Goal: Navigation & Orientation: Find specific page/section

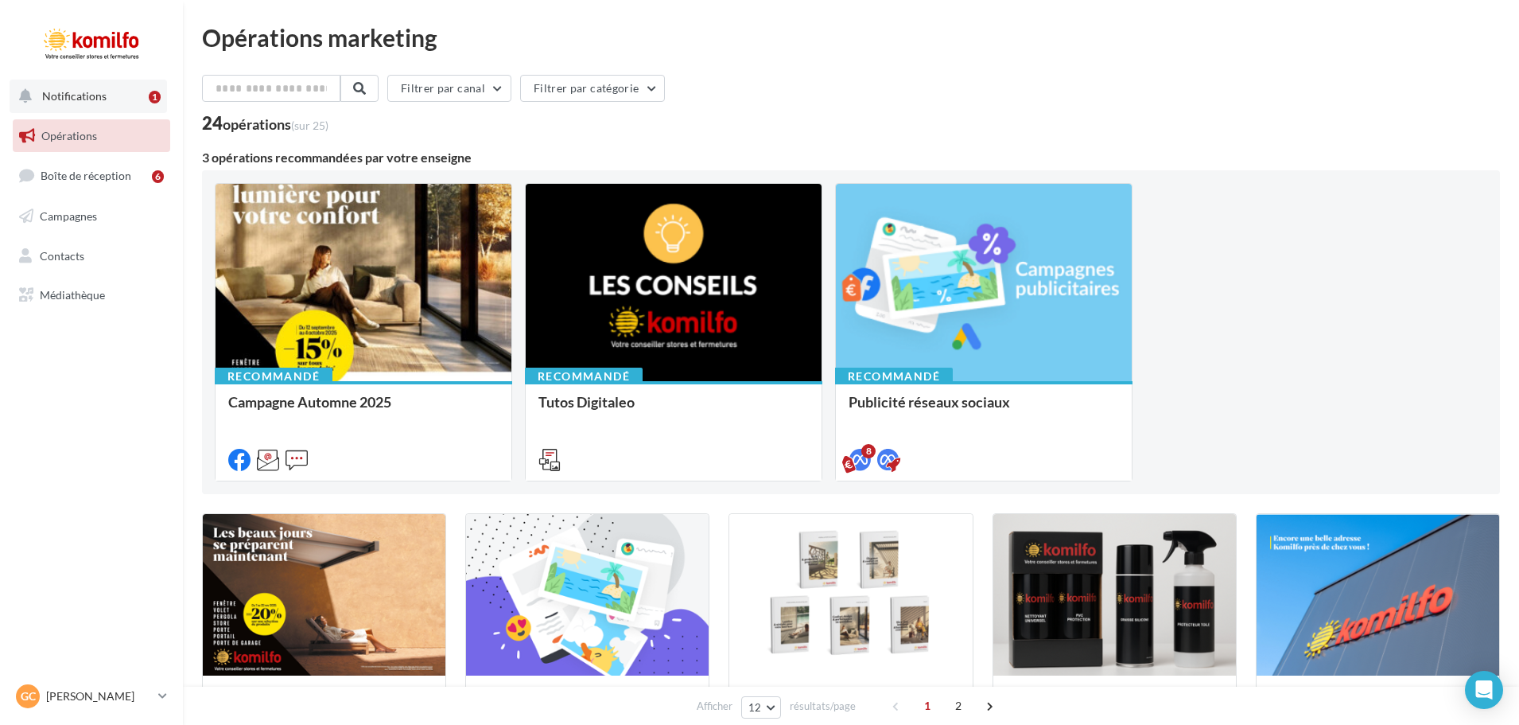
click at [118, 99] on button "Notifications 1" at bounding box center [88, 96] width 157 height 33
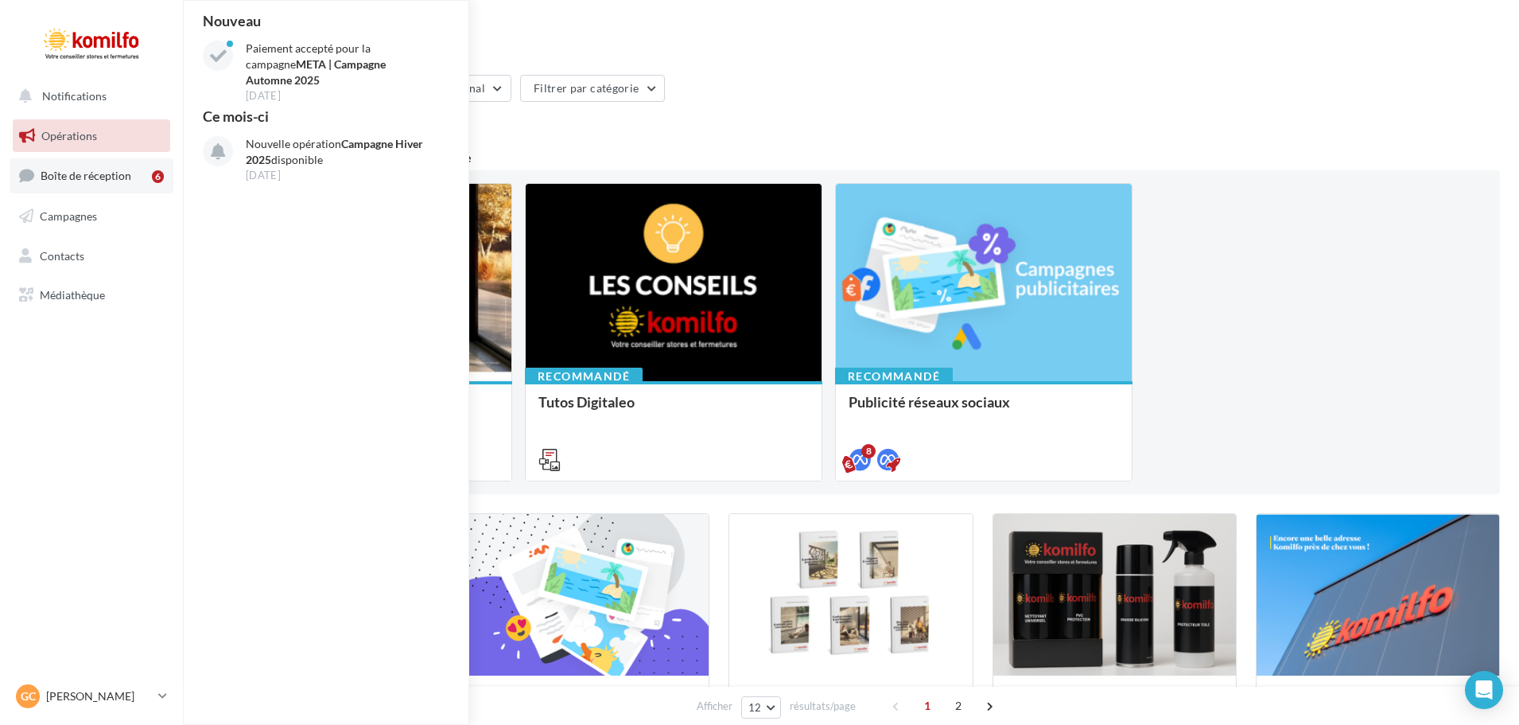
click at [118, 176] on span "Boîte de réception" at bounding box center [86, 176] width 91 height 14
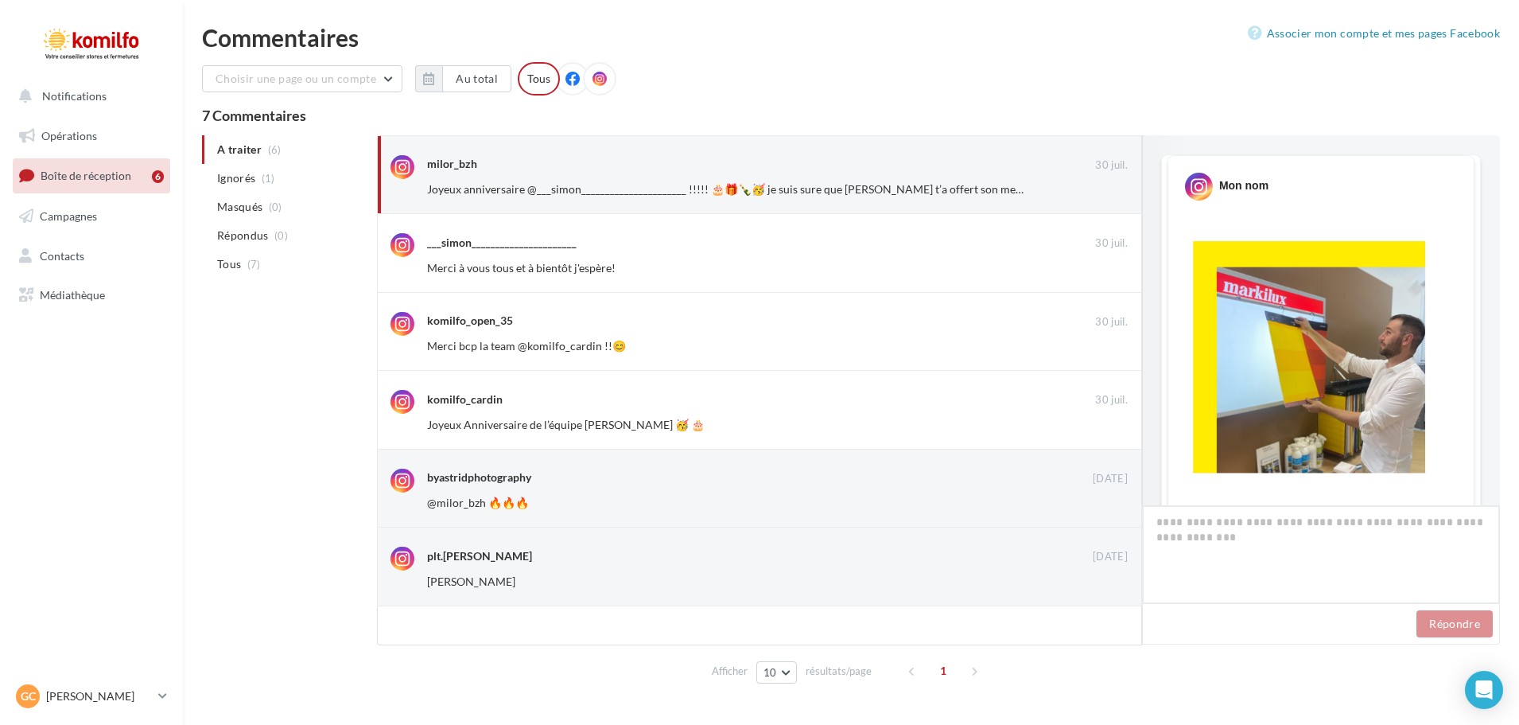
scroll to position [1003, 0]
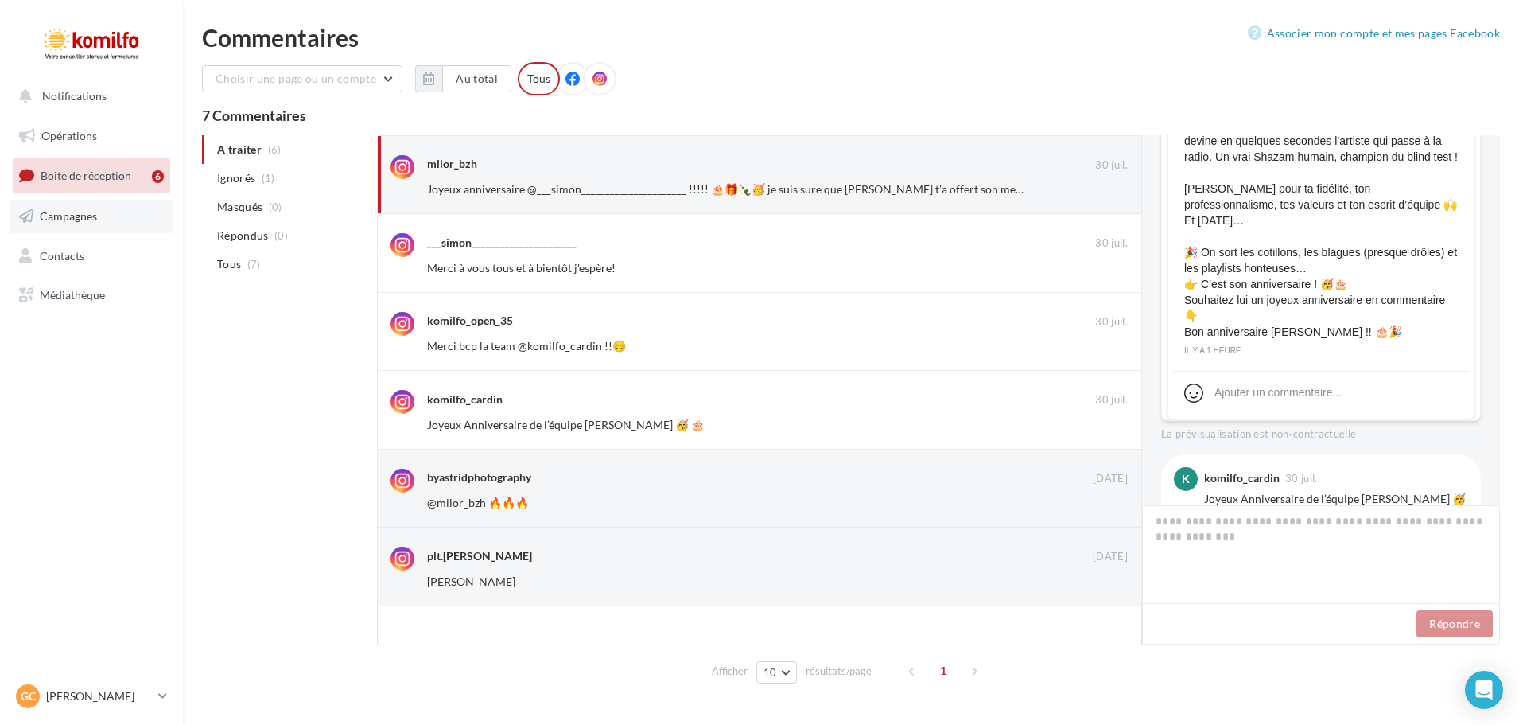
click at [80, 209] on span "Campagnes" at bounding box center [68, 216] width 57 height 14
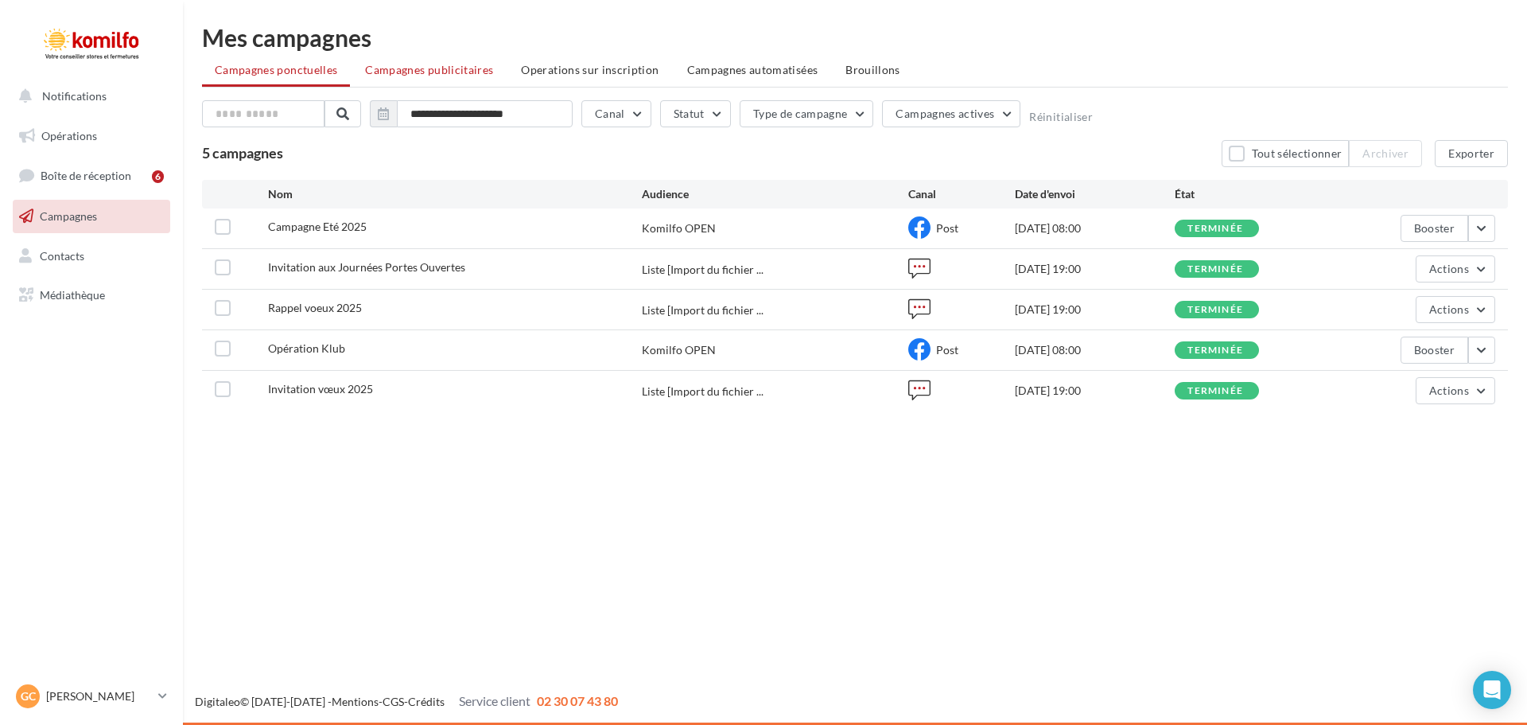
click at [458, 75] on span "Campagnes publicitaires" at bounding box center [429, 70] width 128 height 14
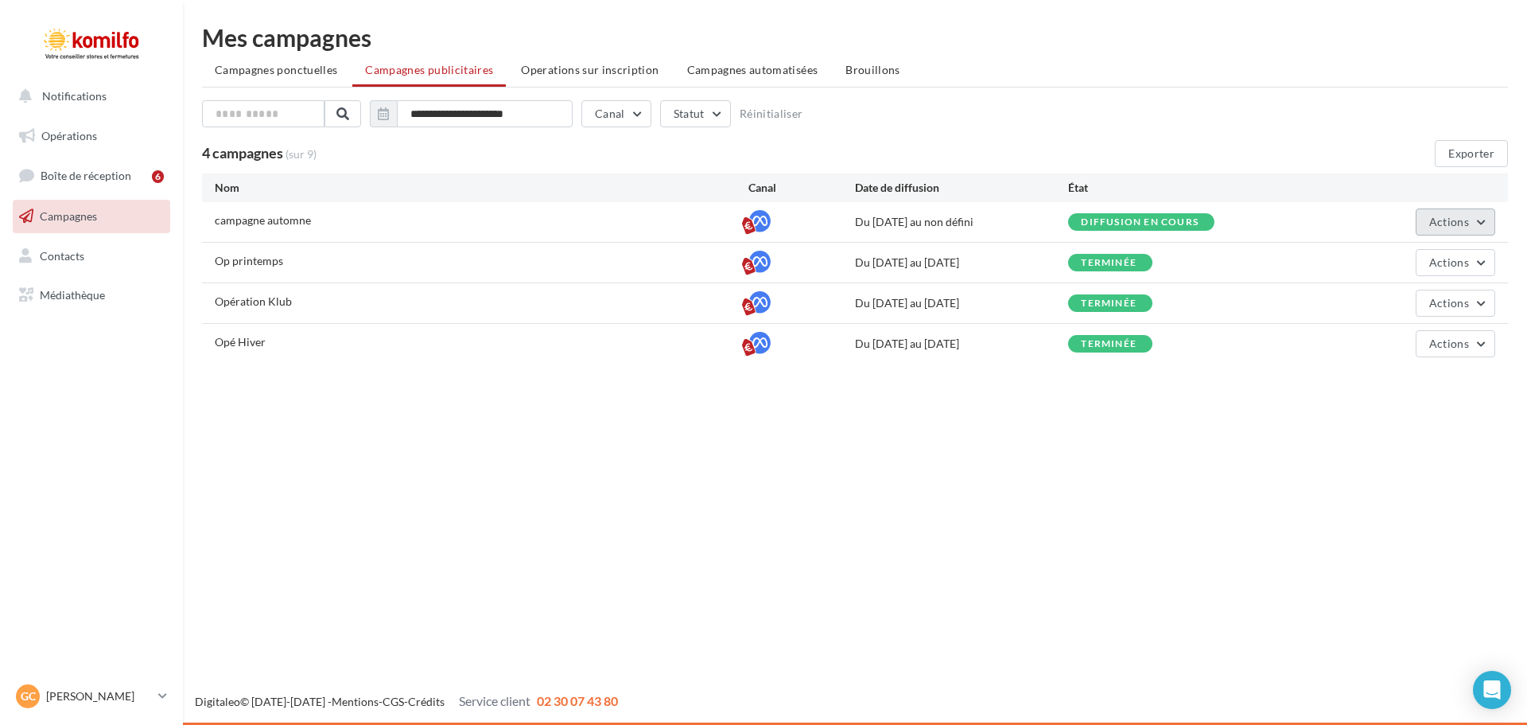
click at [1450, 216] on span "Actions" at bounding box center [1449, 222] width 40 height 14
click at [1382, 301] on button "Voir les résultats" at bounding box center [1415, 300] width 159 height 41
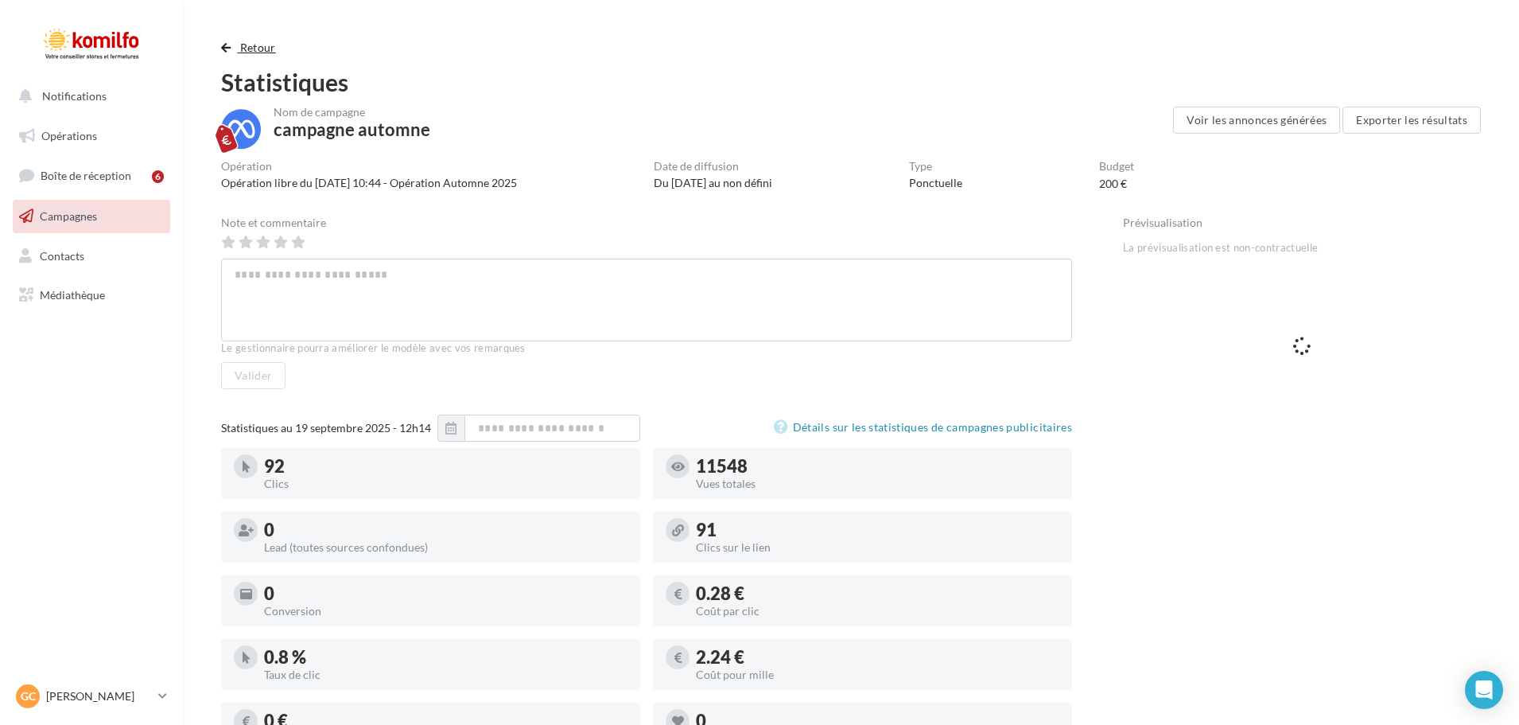
click at [235, 41] on button "Retour" at bounding box center [251, 47] width 61 height 19
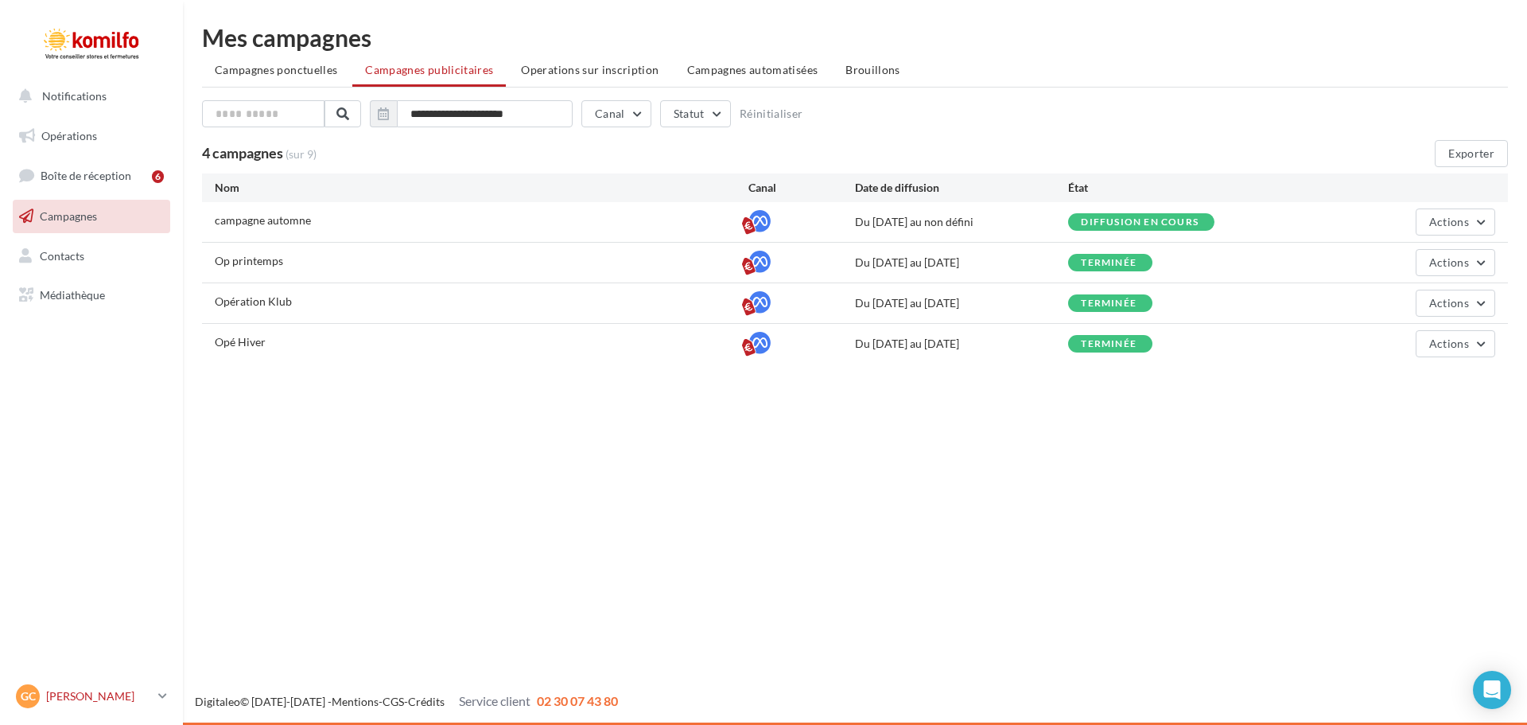
click at [121, 698] on p "[PERSON_NAME]" at bounding box center [99, 696] width 106 height 16
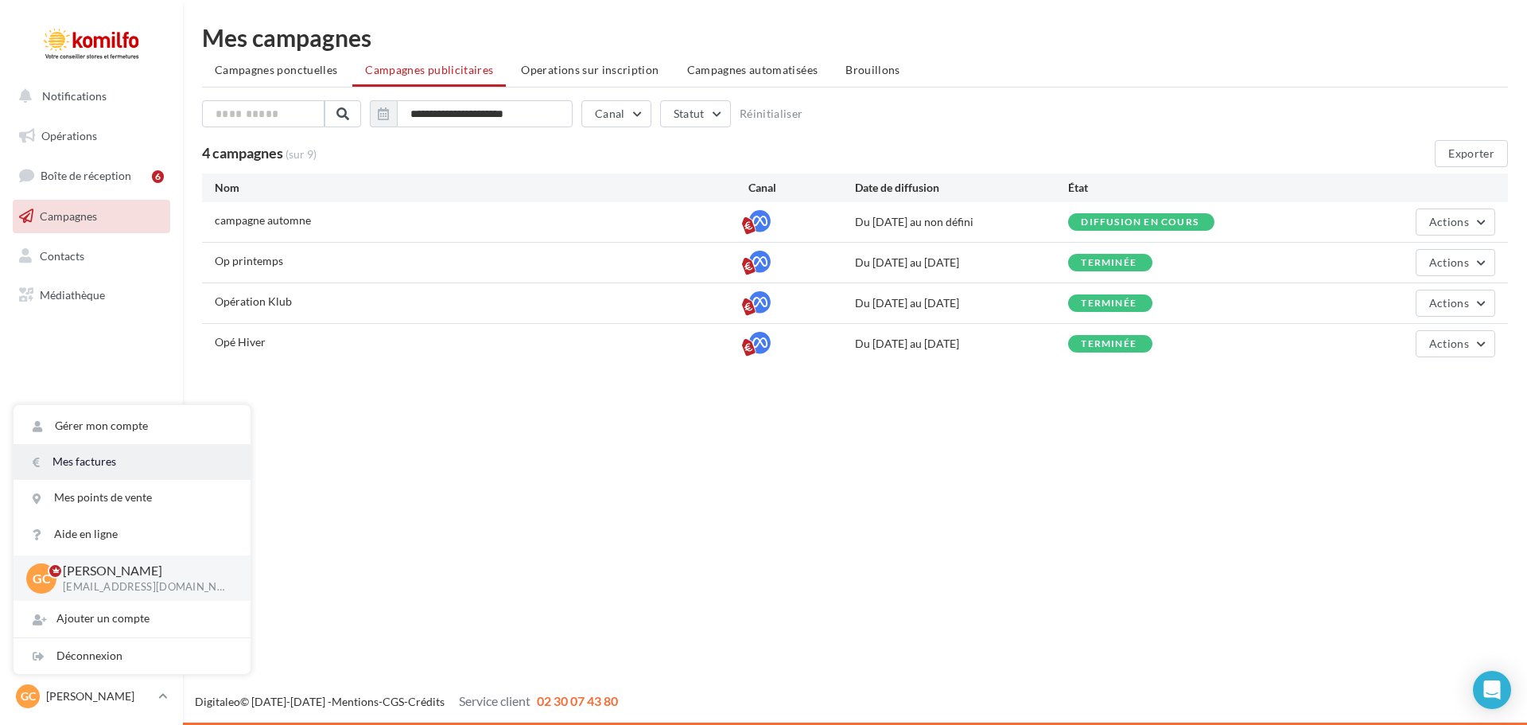
click at [131, 455] on link "Mes factures" at bounding box center [132, 462] width 237 height 36
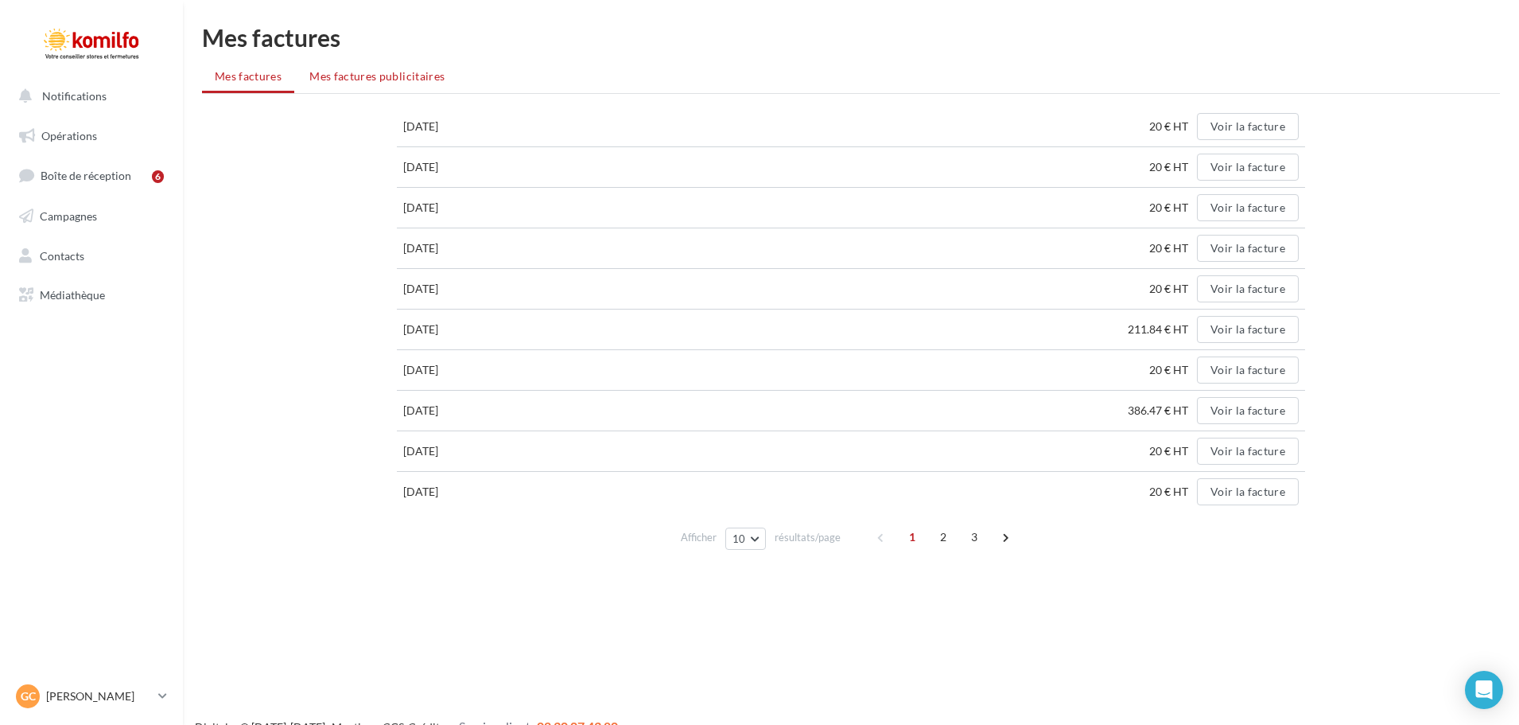
click at [379, 83] on li "Mes factures publicitaires" at bounding box center [377, 76] width 161 height 29
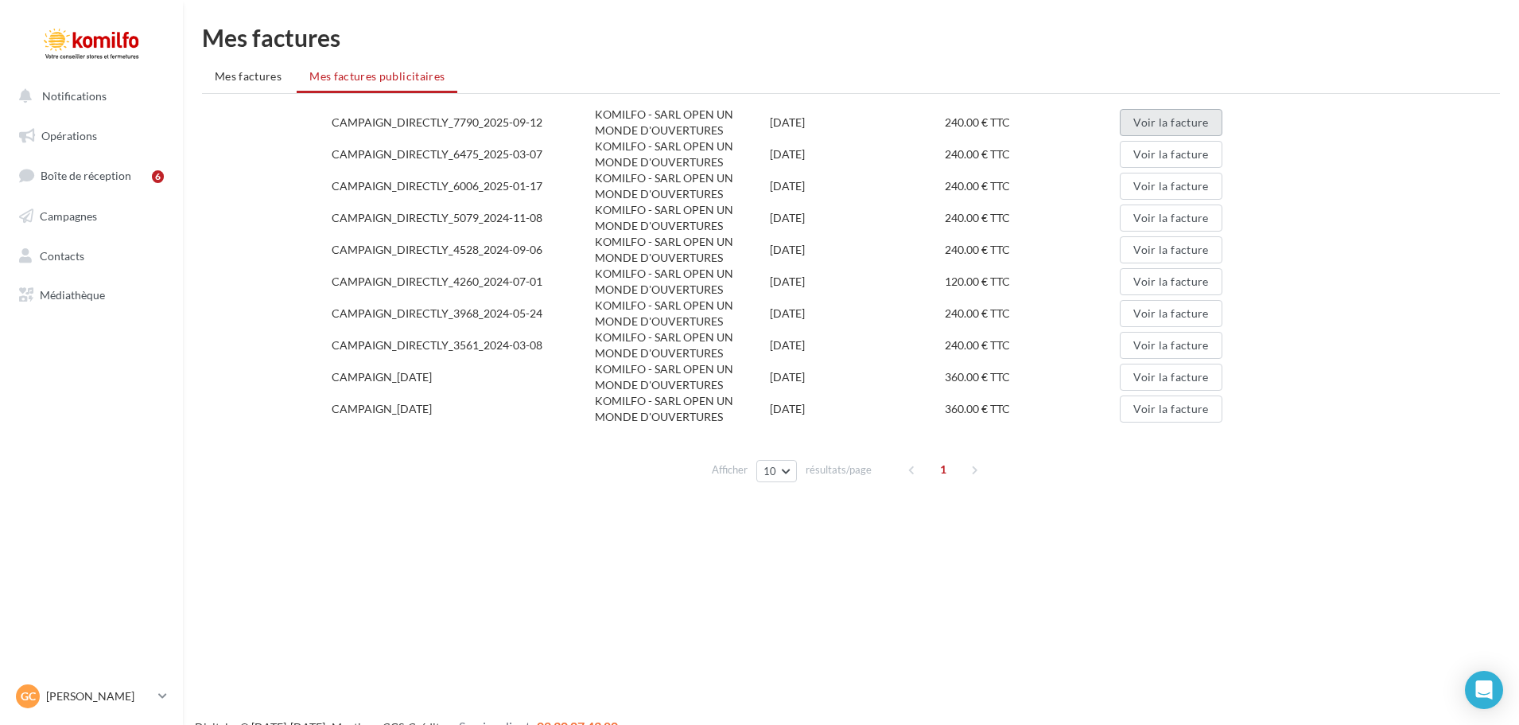
click at [1148, 126] on button "Voir la facture" at bounding box center [1171, 122] width 102 height 27
click at [95, 259] on link "Contacts" at bounding box center [92, 255] width 164 height 33
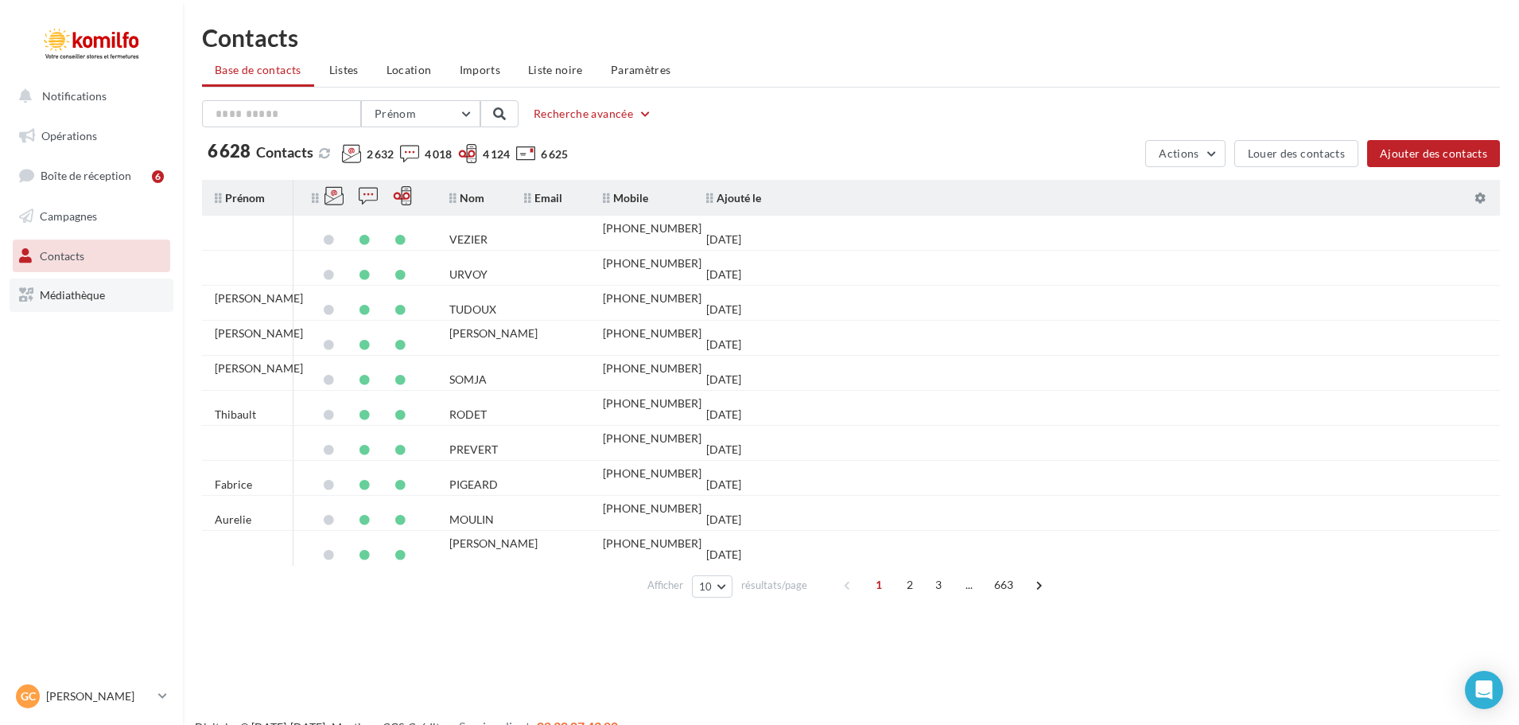
click at [84, 296] on span "Médiathèque" at bounding box center [72, 295] width 65 height 14
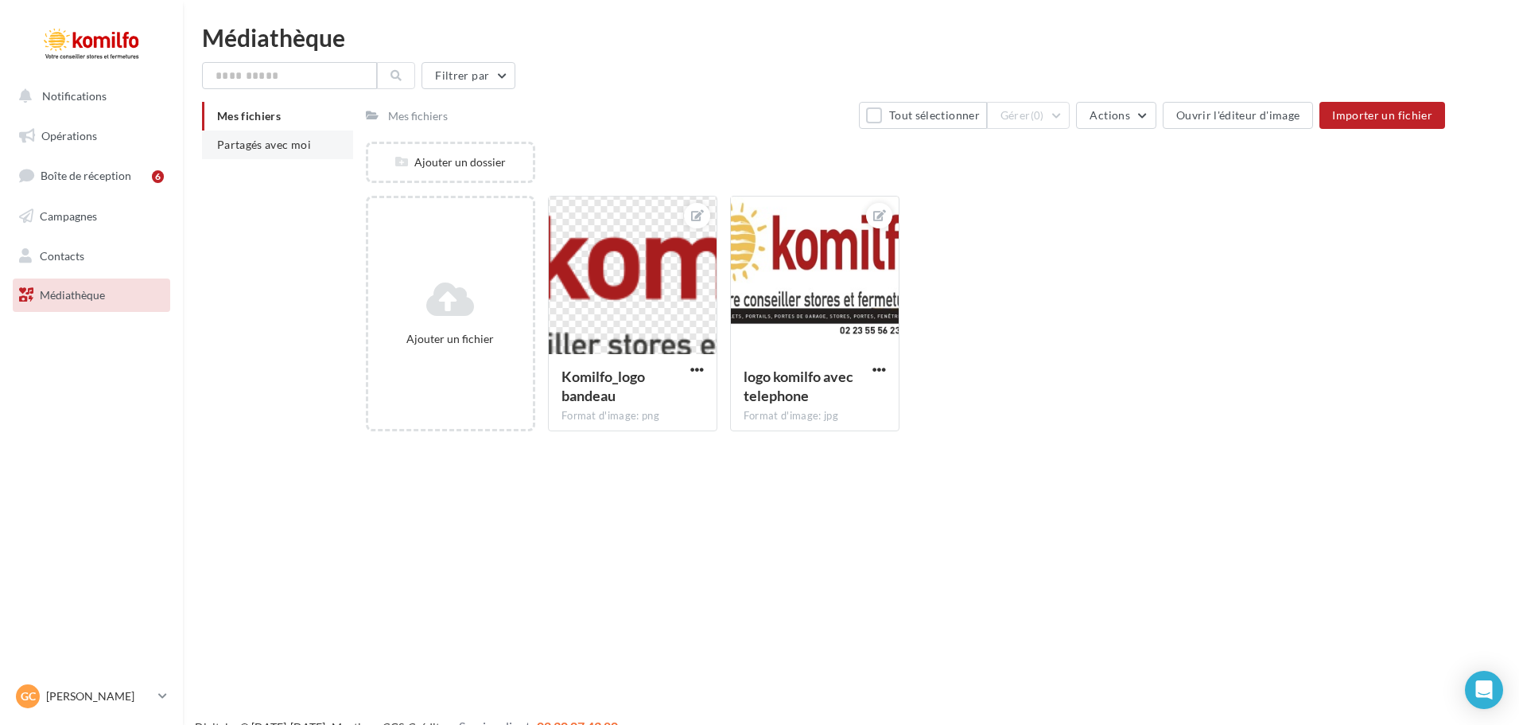
click at [279, 152] on li "Partagés avec moi" at bounding box center [277, 144] width 151 height 29
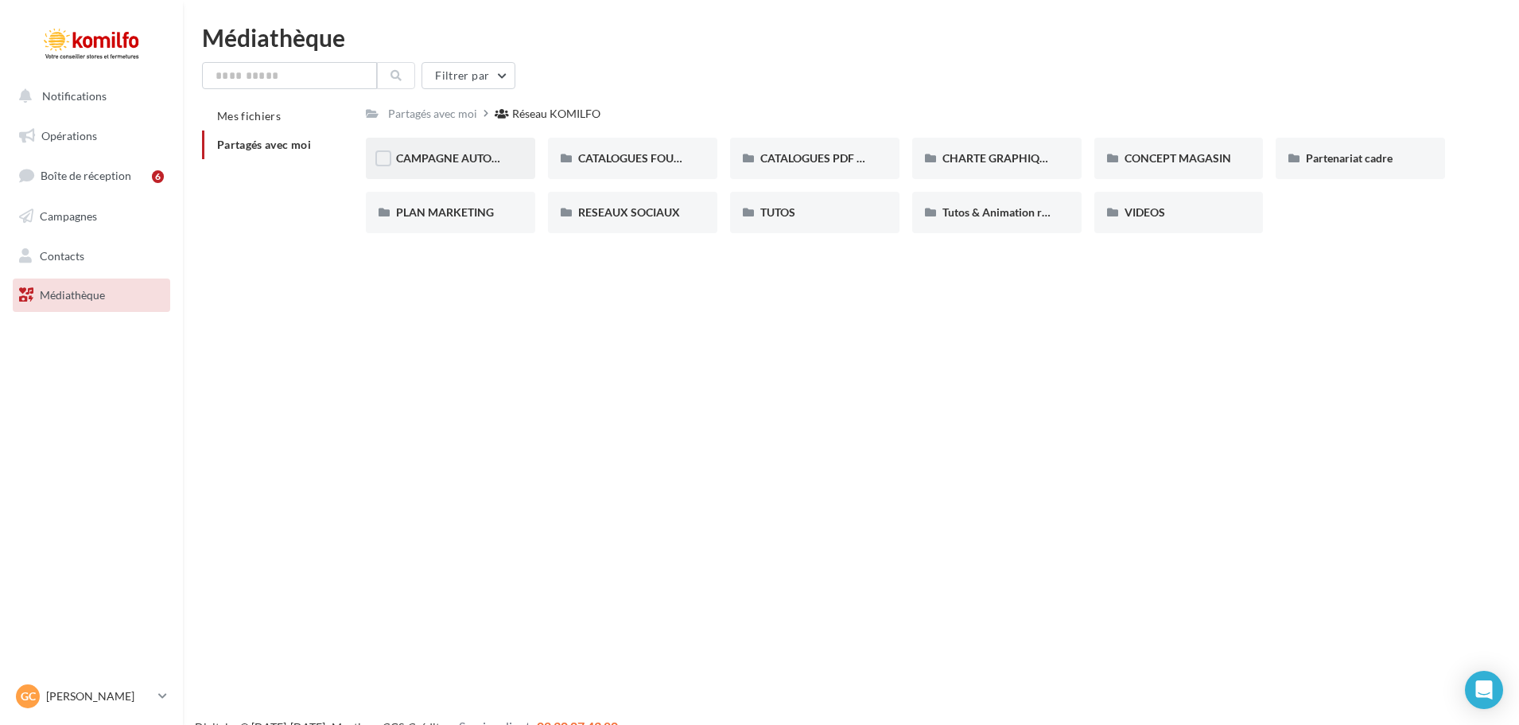
click at [435, 146] on div "CAMPAGNE AUTOMNE" at bounding box center [450, 158] width 169 height 41
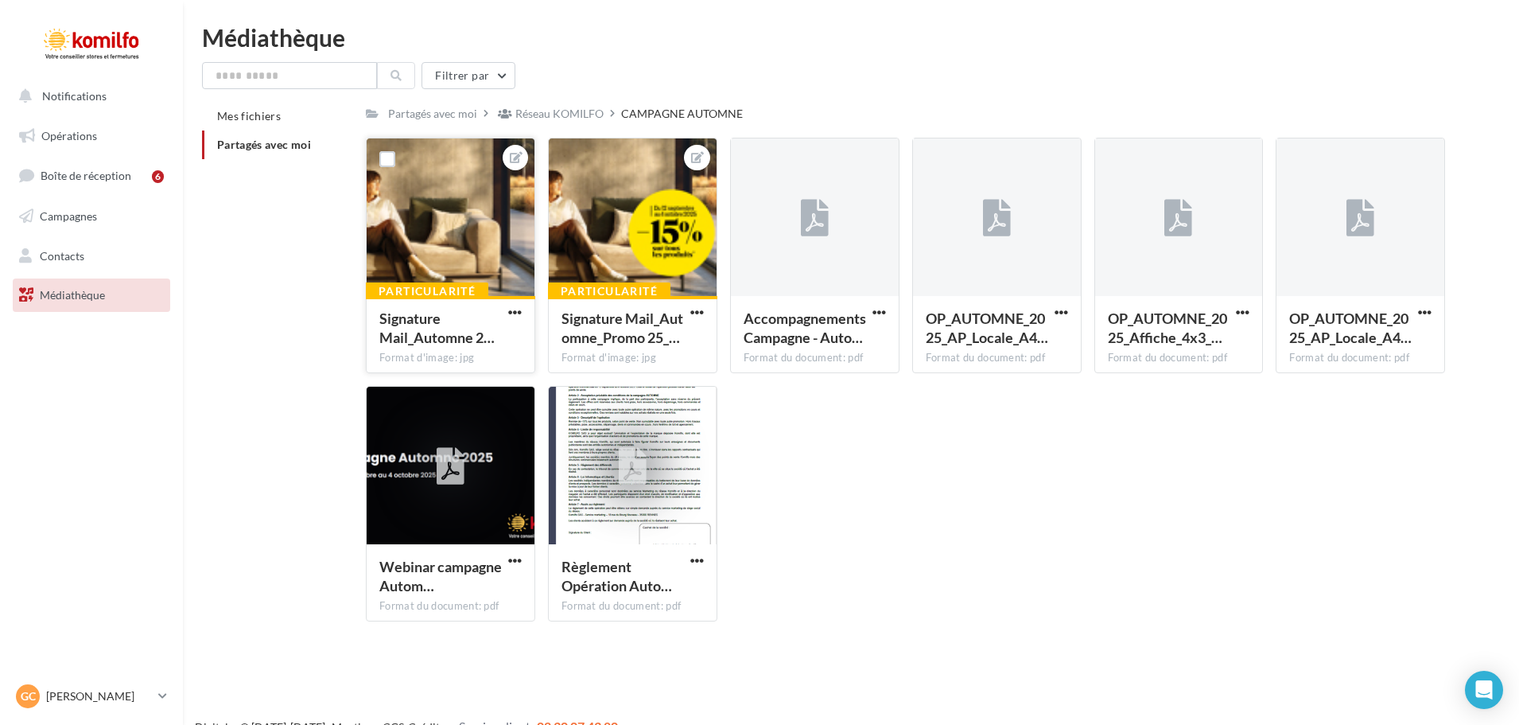
click at [473, 220] on div at bounding box center [451, 217] width 168 height 159
click at [520, 153] on icon at bounding box center [516, 157] width 13 height 11
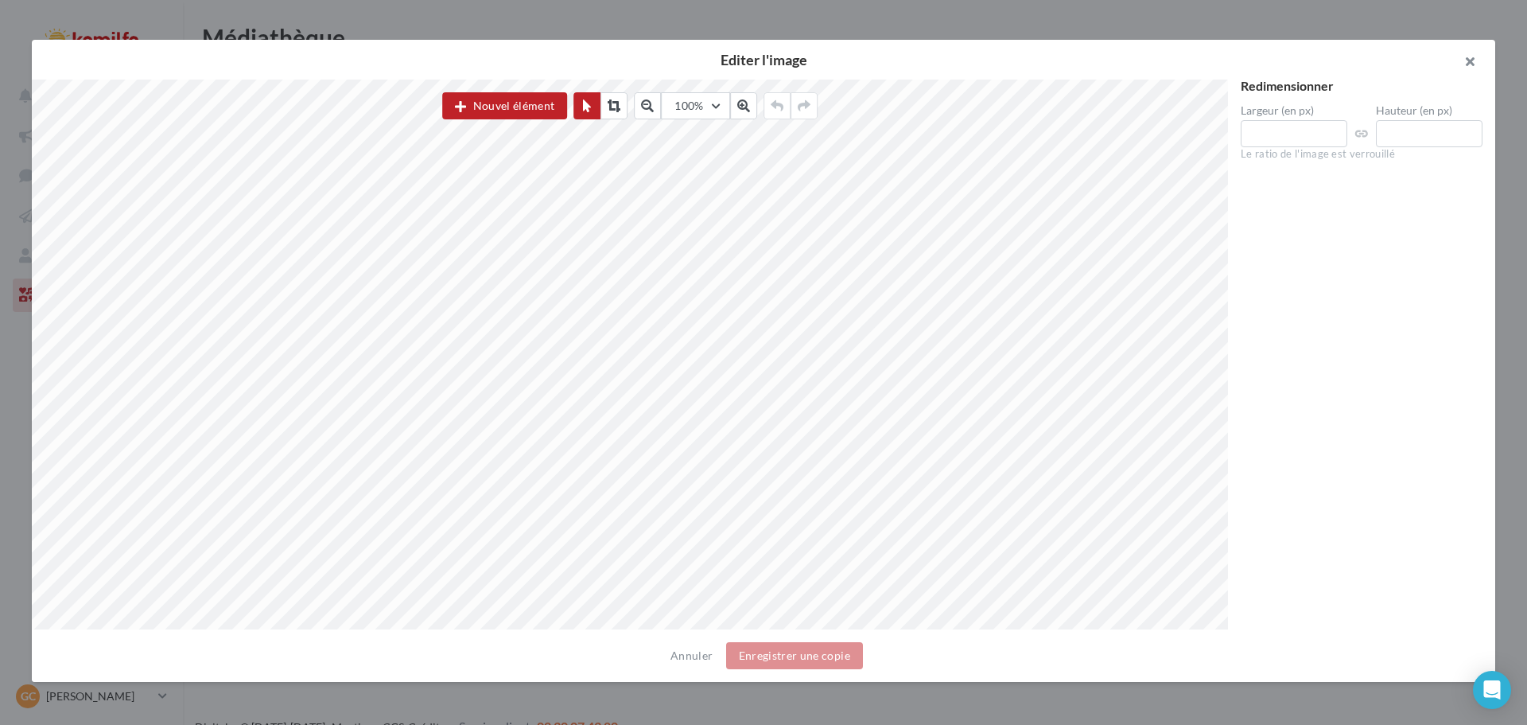
click at [1468, 56] on button "button" at bounding box center [1464, 64] width 64 height 48
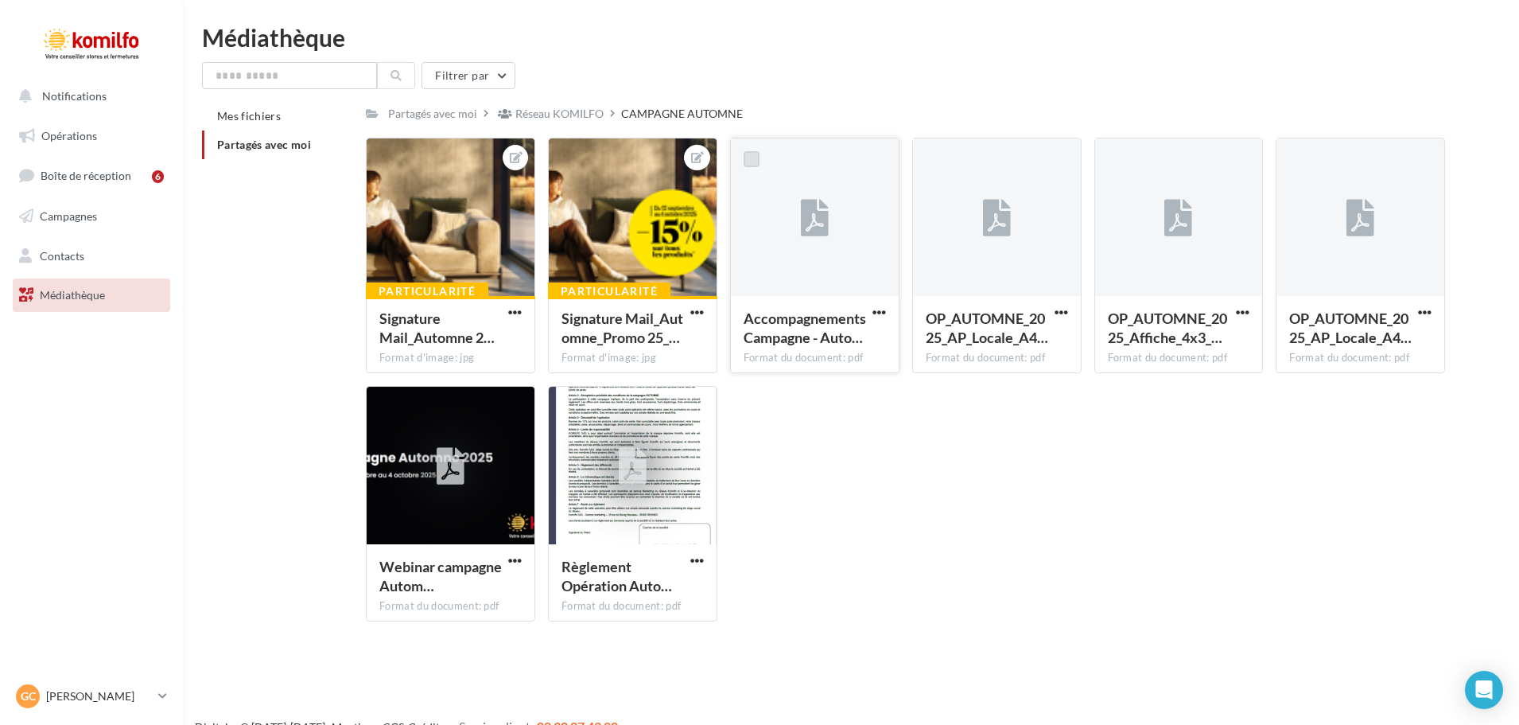
click at [749, 161] on label at bounding box center [752, 159] width 16 height 16
click at [750, 155] on icon at bounding box center [751, 159] width 11 height 11
click at [554, 115] on div "Réseau KOMILFO" at bounding box center [559, 114] width 88 height 16
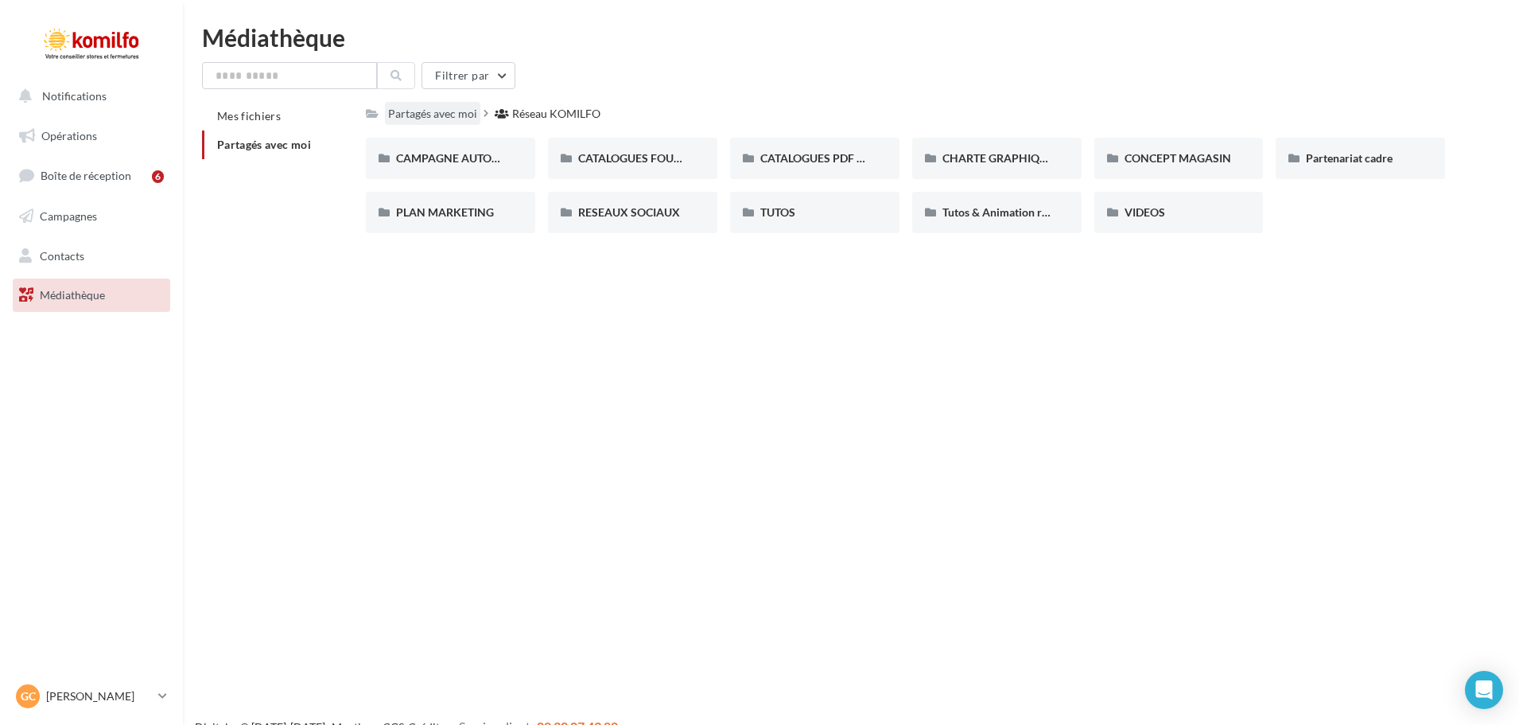
click at [462, 112] on div "Partagés avec moi" at bounding box center [432, 114] width 89 height 16
click at [426, 157] on span "CAMPAGNE AUTOMNE" at bounding box center [456, 158] width 121 height 14
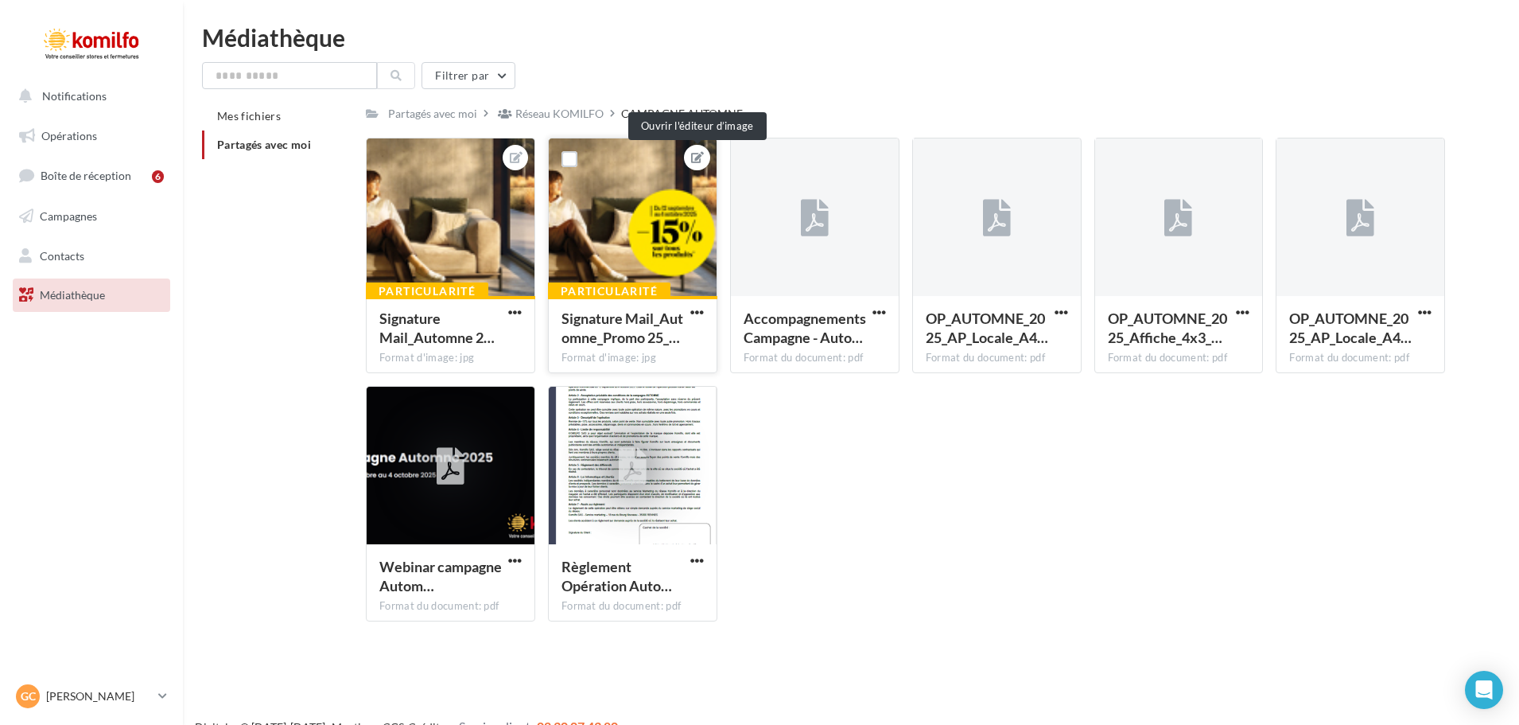
click at [696, 153] on icon at bounding box center [697, 157] width 13 height 11
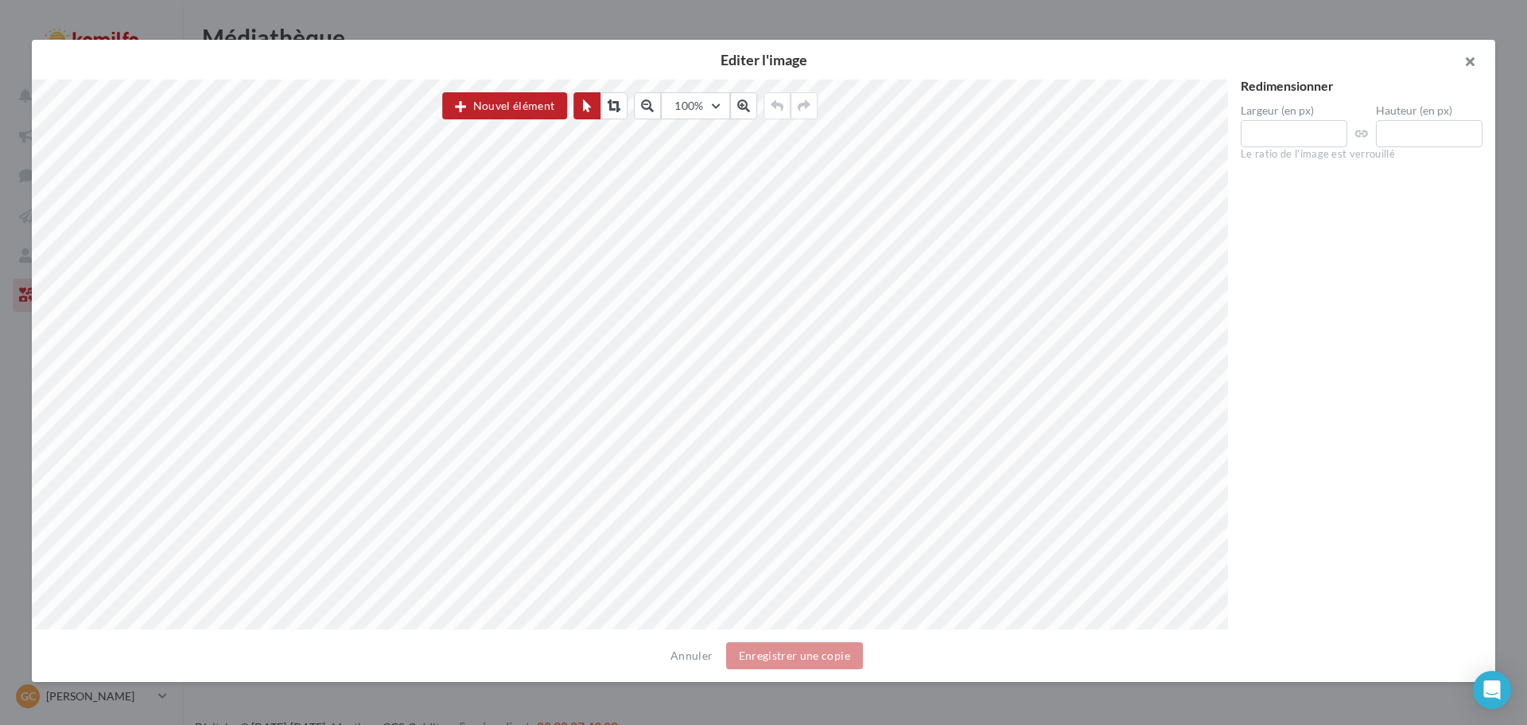
click at [1477, 60] on button "button" at bounding box center [1464, 64] width 64 height 48
